Goal: Information Seeking & Learning: Learn about a topic

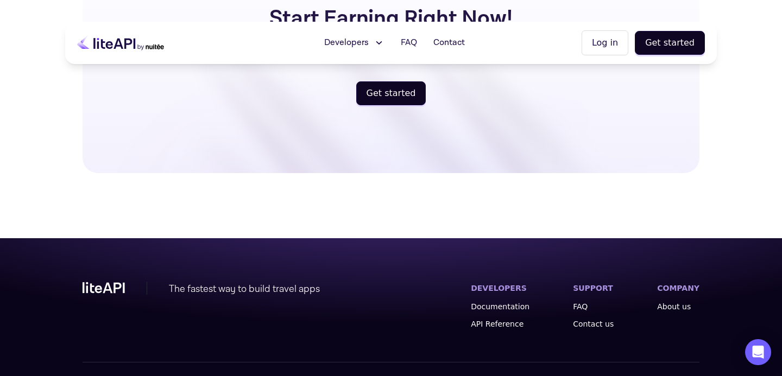
scroll to position [2902, 0]
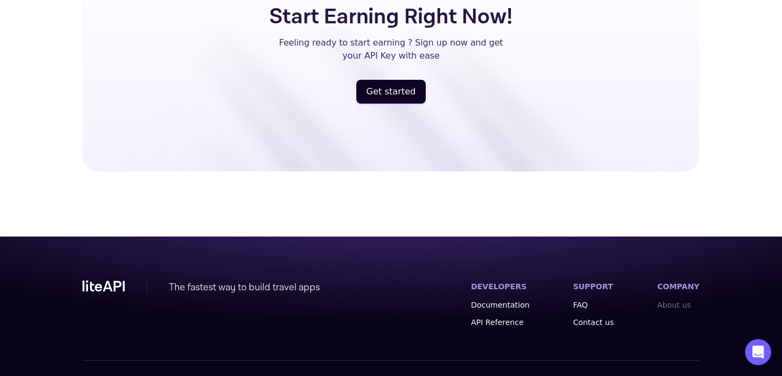
click at [681, 300] on link "About us" at bounding box center [678, 305] width 42 height 11
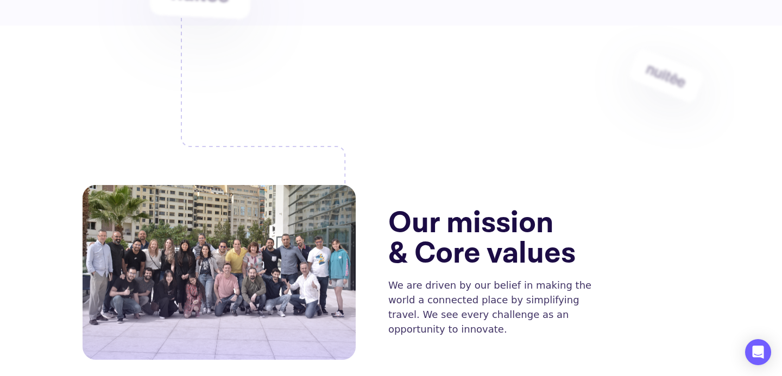
scroll to position [356, 0]
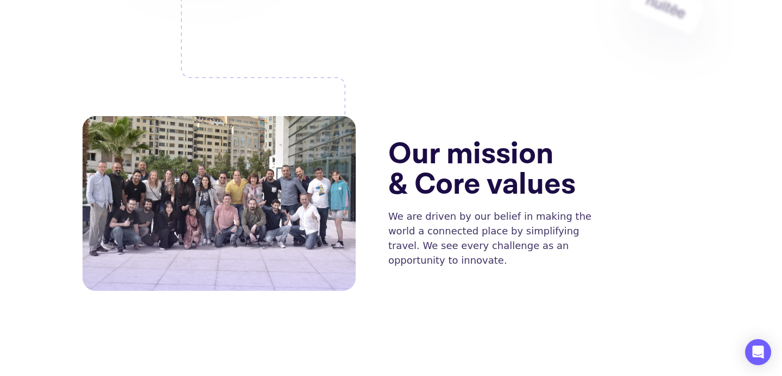
click at [294, 208] on img at bounding box center [219, 203] width 273 height 233
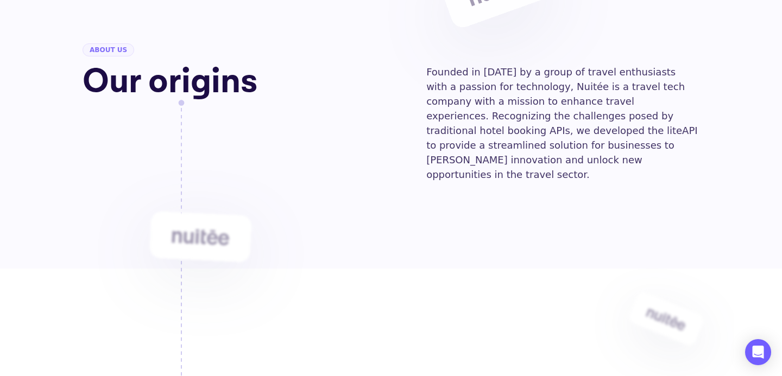
scroll to position [0, 0]
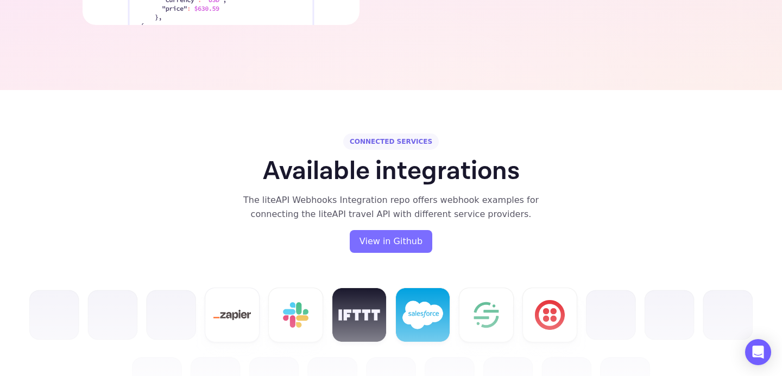
scroll to position [2389, 0]
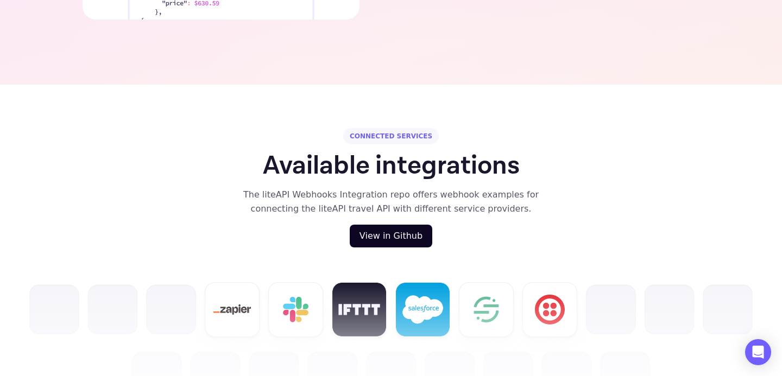
click at [408, 225] on button "View in Github" at bounding box center [391, 236] width 83 height 23
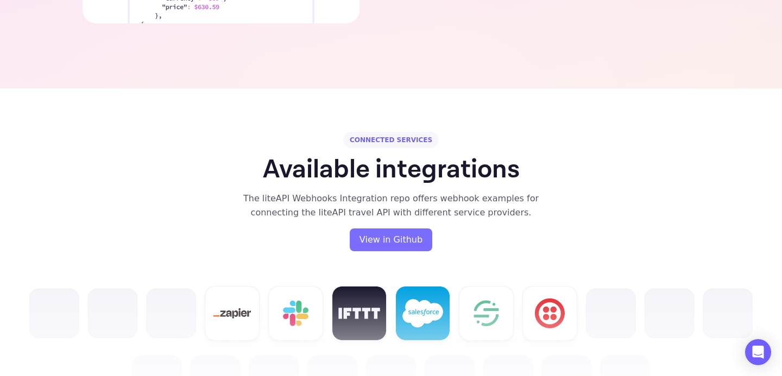
scroll to position [2389, 0]
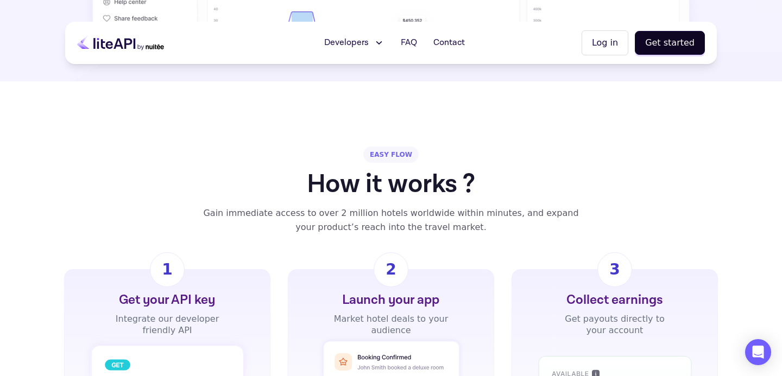
scroll to position [610, 0]
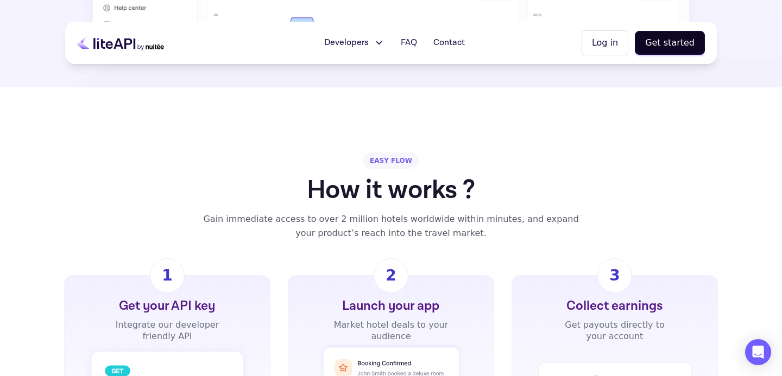
click at [366, 48] on span "Developers" at bounding box center [346, 42] width 45 height 13
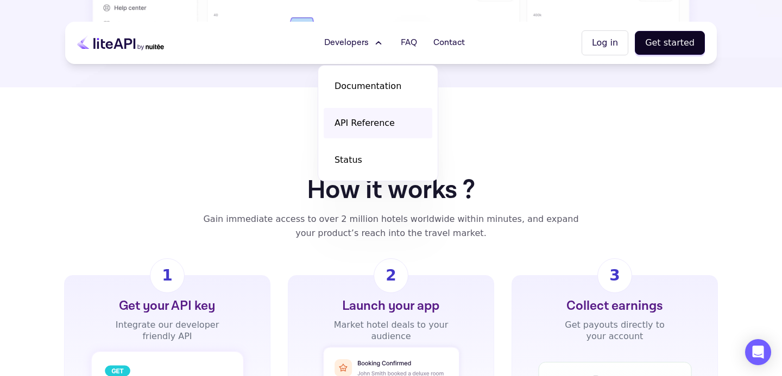
click at [351, 129] on span "API Reference" at bounding box center [364, 123] width 60 height 13
click at [269, 122] on div "EASY FLOW How it works ? Gain immediate access to over 2 million hotels worldwi…" at bounding box center [391, 310] width 782 height 446
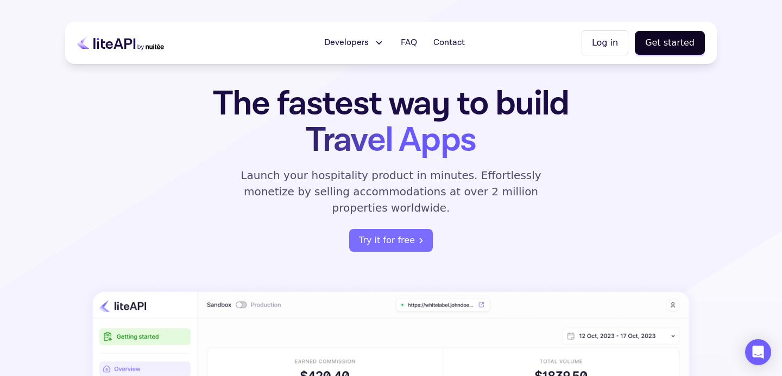
scroll to position [0, 0]
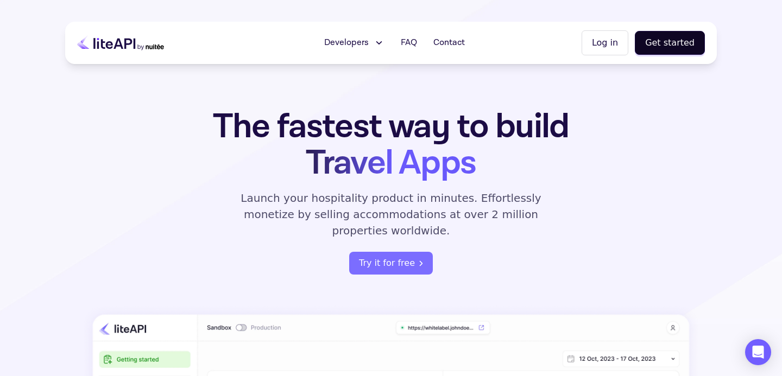
click at [360, 42] on span "Developers" at bounding box center [346, 42] width 45 height 13
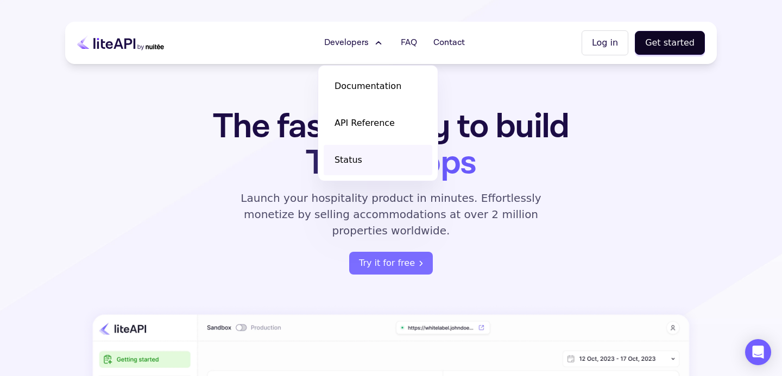
click at [349, 156] on span "Status" at bounding box center [348, 160] width 28 height 13
